Goal: Information Seeking & Learning: Learn about a topic

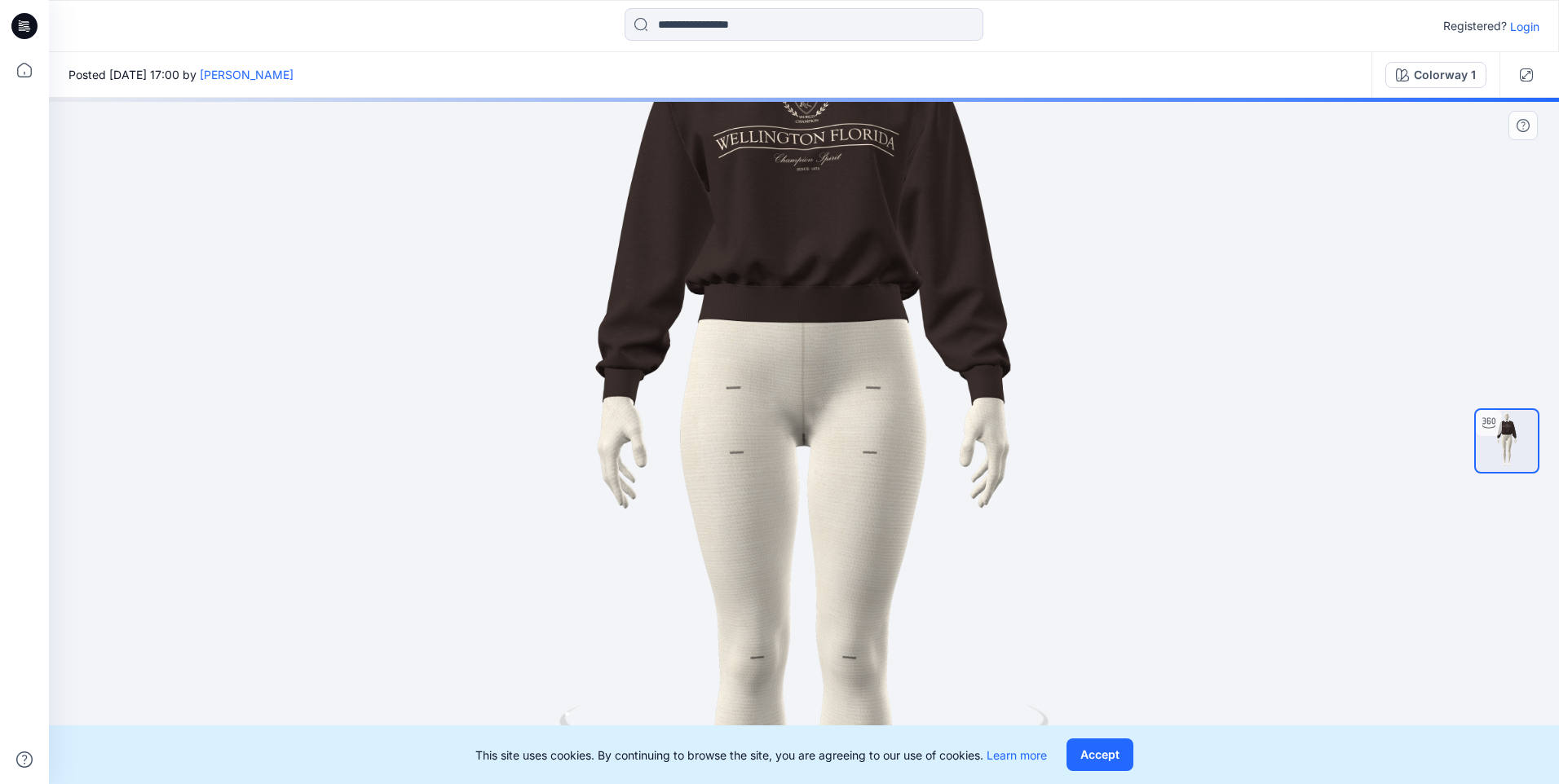
drag, startPoint x: 909, startPoint y: 391, endPoint x: 529, endPoint y: 424, distance: 381.4
click at [525, 431] on img at bounding box center [804, 454] width 1337 height 1336
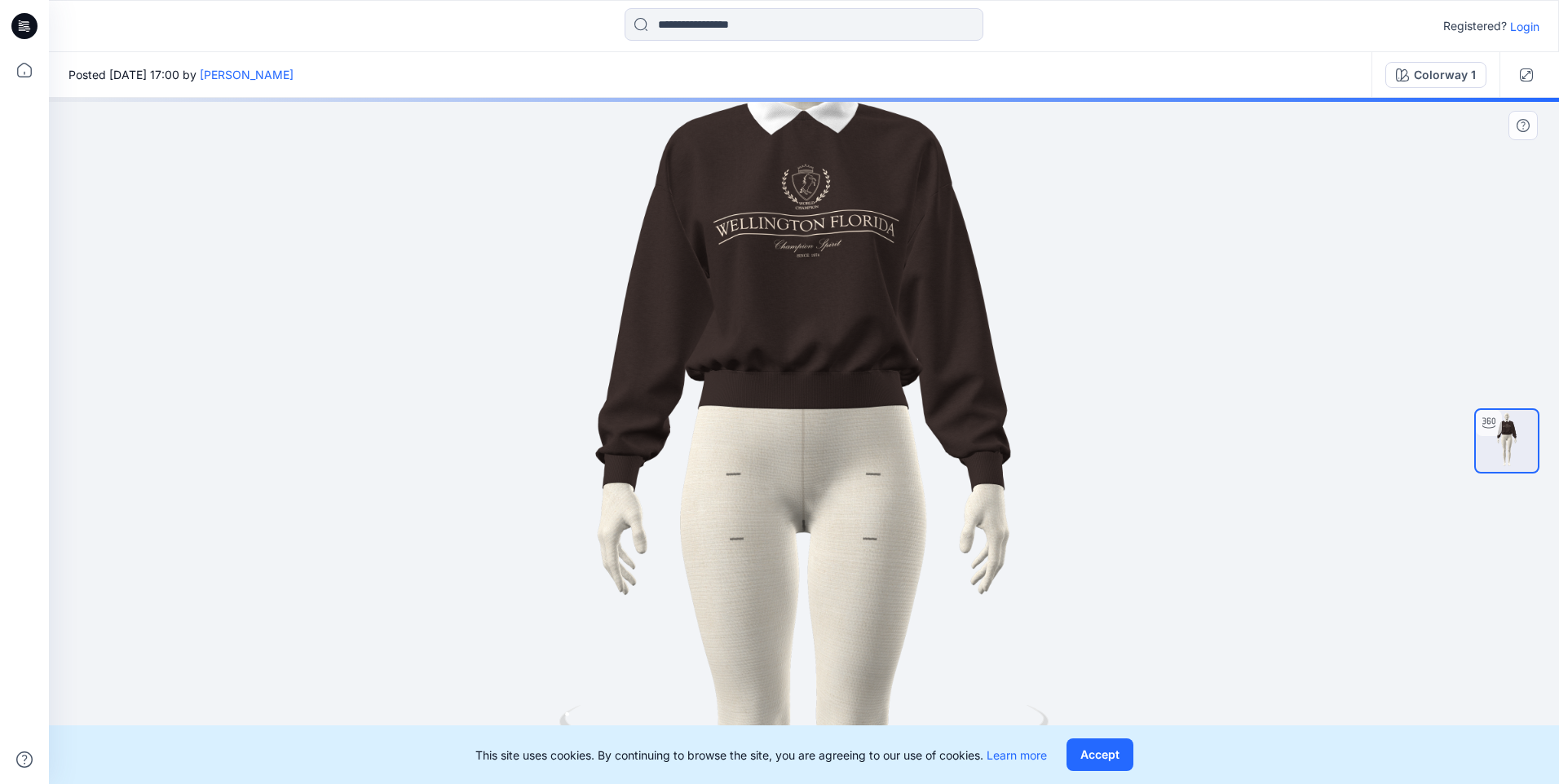
drag, startPoint x: 782, startPoint y: 284, endPoint x: 587, endPoint y: 338, distance: 202.3
click at [587, 338] on img at bounding box center [804, 541] width 1337 height 1336
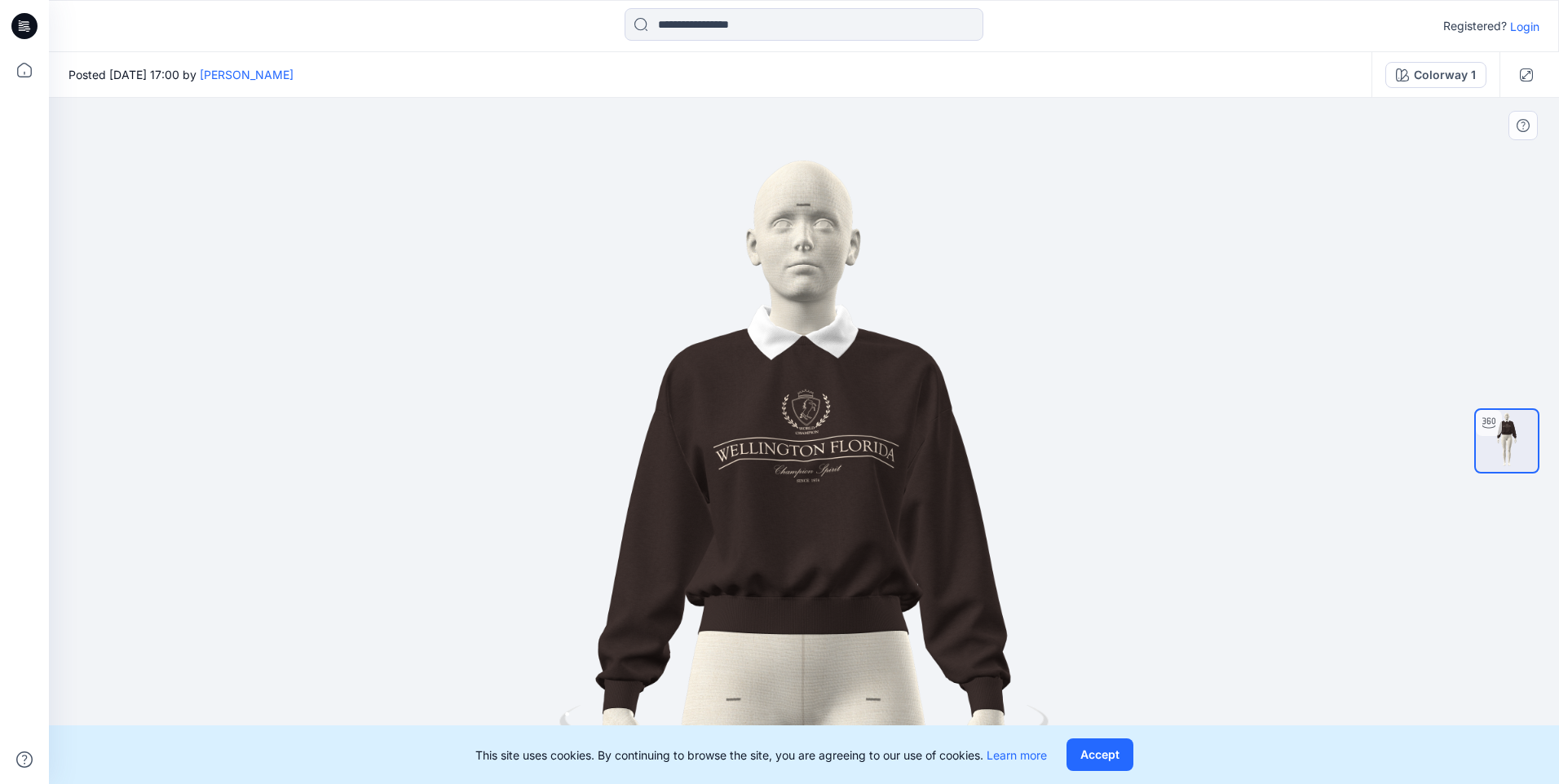
drag, startPoint x: 814, startPoint y: 468, endPoint x: 831, endPoint y: 539, distance: 73.0
click at [831, 539] on img at bounding box center [804, 766] width 1337 height 1336
drag, startPoint x: 765, startPoint y: 501, endPoint x: 1116, endPoint y: 504, distance: 351.0
click at [1116, 504] on img at bounding box center [804, 764] width 1337 height 1336
drag, startPoint x: 1094, startPoint y: 502, endPoint x: 1143, endPoint y: 487, distance: 51.2
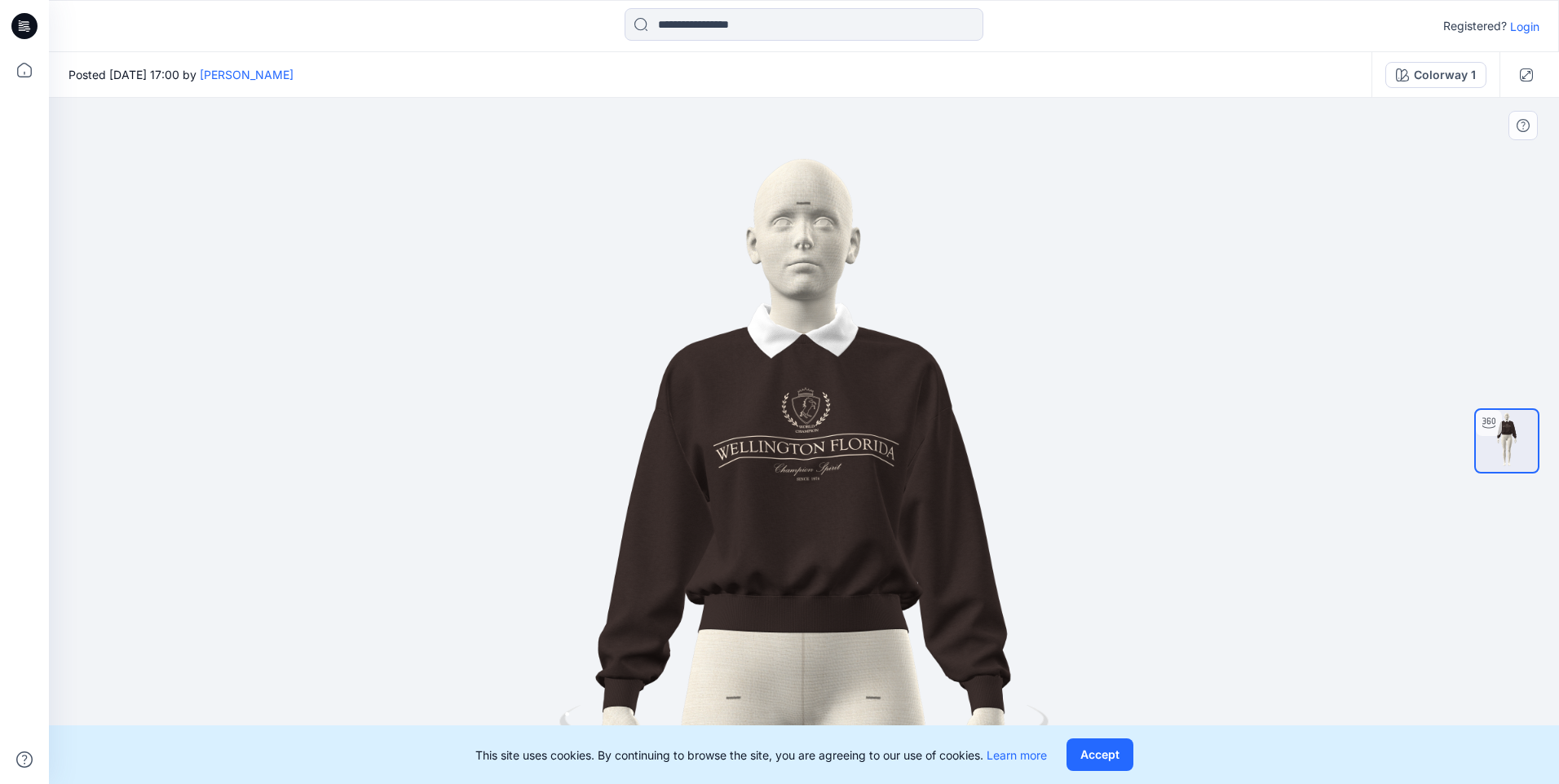
click at [972, 502] on img at bounding box center [804, 764] width 1337 height 1336
click at [1498, 444] on img at bounding box center [1507, 440] width 62 height 62
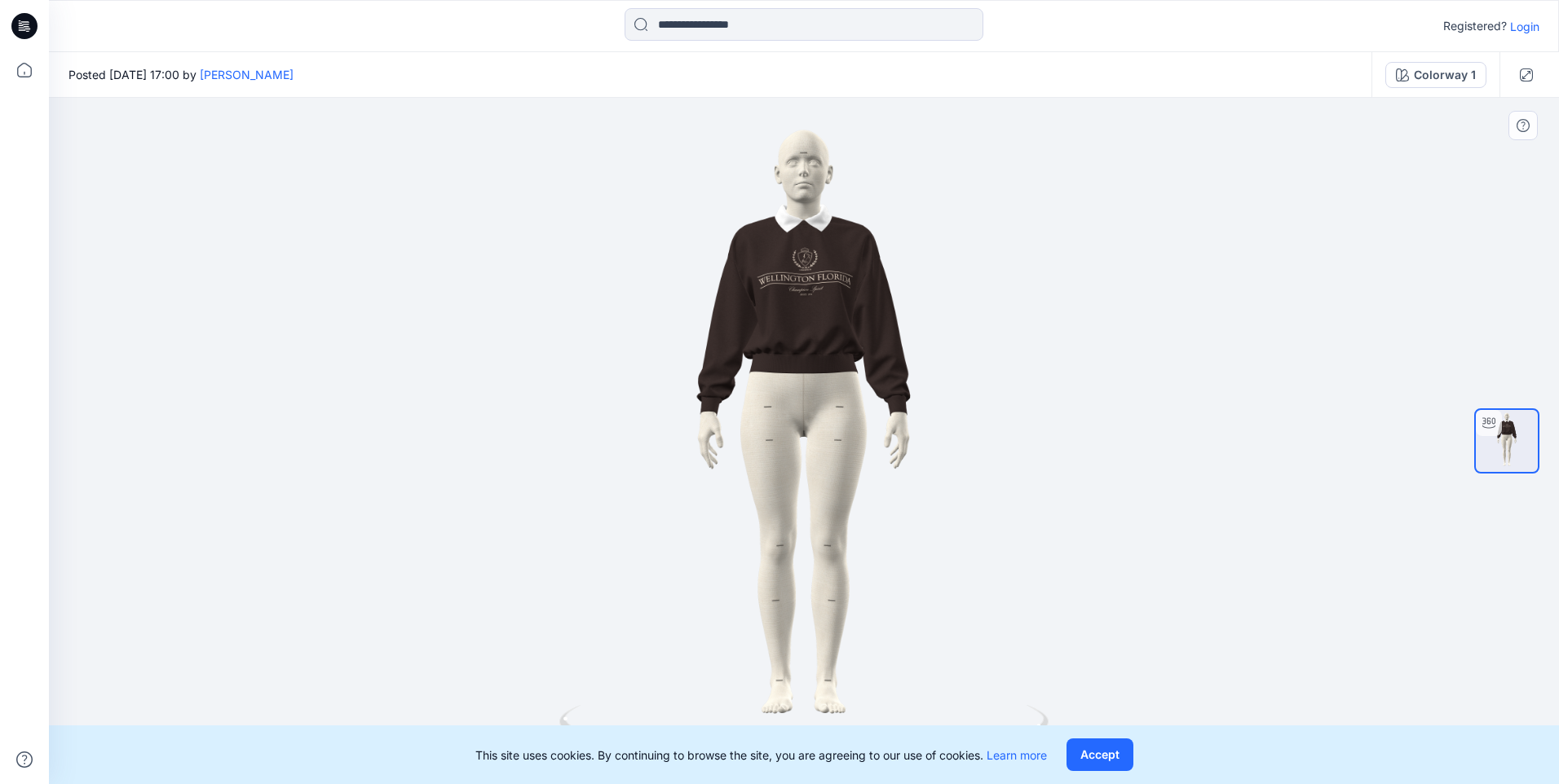
drag, startPoint x: 1179, startPoint y: 520, endPoint x: 1168, endPoint y: 511, distance: 14.2
click at [1187, 520] on div at bounding box center [803, 441] width 1511 height 686
click at [679, 462] on div at bounding box center [803, 441] width 1511 height 686
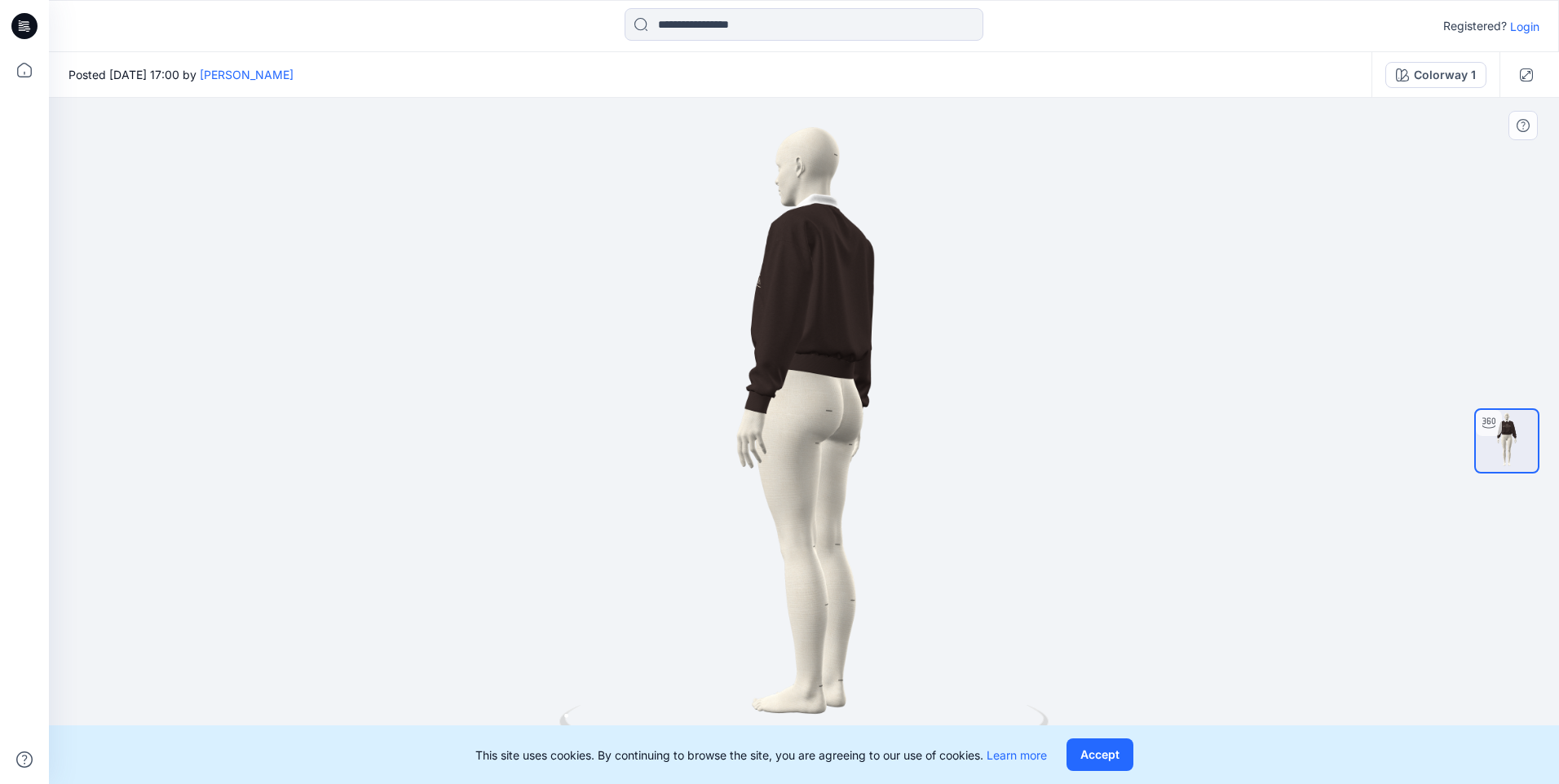
drag, startPoint x: 869, startPoint y: 385, endPoint x: 632, endPoint y: 385, distance: 237.0
click at [632, 385] on div at bounding box center [803, 441] width 1511 height 686
